Goal: Browse casually

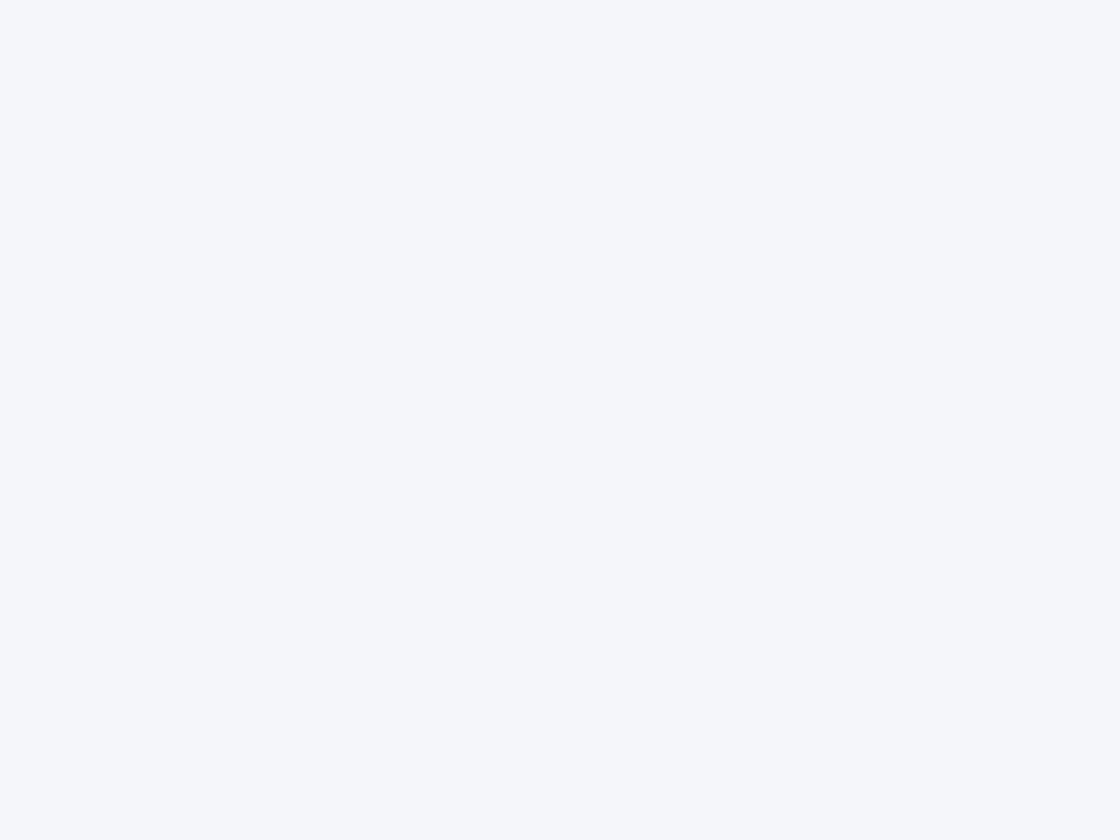
click at [560, 420] on div at bounding box center [560, 420] width 1120 height 840
